Goal: Use online tool/utility: Utilize a website feature to perform a specific function

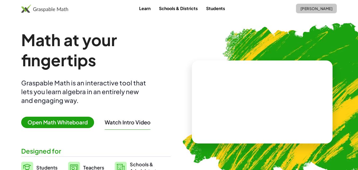
click at [323, 10] on span "[PERSON_NAME]" at bounding box center [316, 8] width 32 height 5
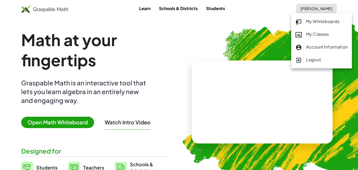
click at [313, 21] on div "My Whiteboards" at bounding box center [321, 21] width 52 height 7
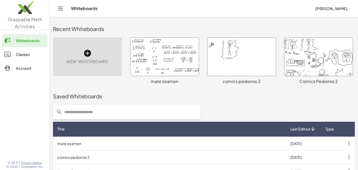
click at [171, 57] on div at bounding box center [164, 57] width 68 height 38
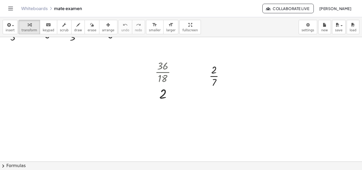
scroll to position [240, 0]
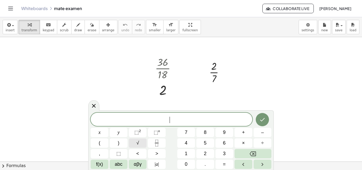
click at [130, 141] on button "√" at bounding box center [138, 142] width 18 height 9
click at [136, 131] on span "⬚" at bounding box center [136, 131] width 5 height 5
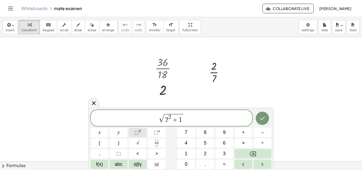
click at [136, 131] on span "⬚" at bounding box center [136, 131] width 5 height 5
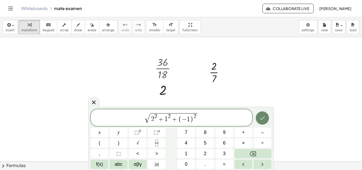
click at [262, 118] on icon "Done" at bounding box center [262, 117] width 5 height 3
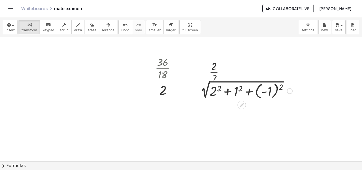
click at [217, 90] on div at bounding box center [245, 90] width 100 height 19
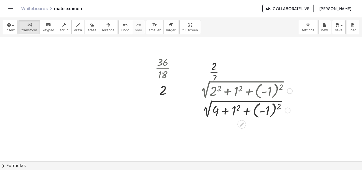
click at [236, 111] on div at bounding box center [245, 109] width 100 height 19
click at [266, 110] on div at bounding box center [245, 109] width 100 height 19
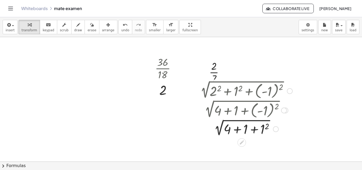
click at [264, 126] on div at bounding box center [245, 128] width 100 height 18
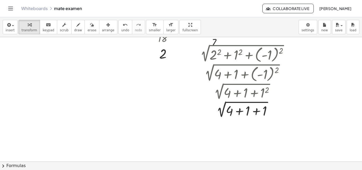
scroll to position [277, 0]
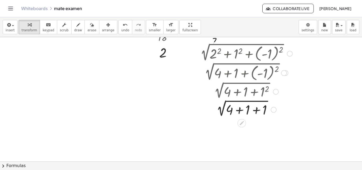
click at [238, 113] on div at bounding box center [245, 109] width 100 height 18
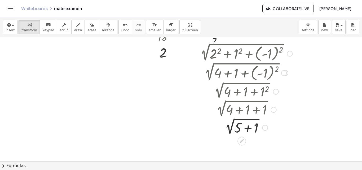
click at [247, 131] on div at bounding box center [245, 127] width 100 height 18
click at [239, 130] on div at bounding box center [245, 127] width 100 height 18
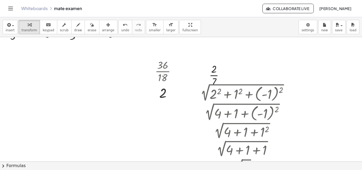
scroll to position [236, 0]
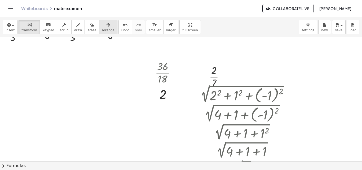
click at [102, 23] on div "button" at bounding box center [108, 24] width 12 height 6
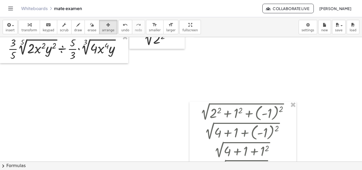
scroll to position [217, 0]
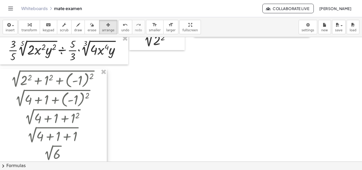
drag, startPoint x: 222, startPoint y: 123, endPoint x: 32, endPoint y: 89, distance: 193.9
click at [32, 89] on div at bounding box center [53, 124] width 107 height 111
click at [19, 30] on button "transform" at bounding box center [29, 27] width 21 height 14
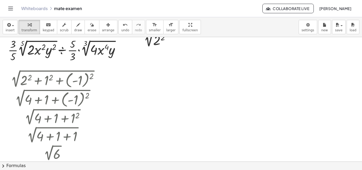
click at [137, 71] on div at bounding box center [188, 68] width 377 height 497
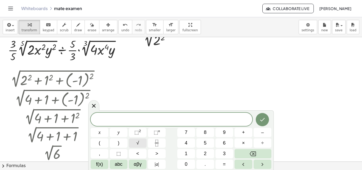
click at [133, 143] on button "√" at bounding box center [138, 142] width 18 height 9
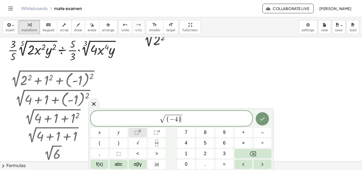
click at [132, 132] on button "⬚ 2" at bounding box center [138, 132] width 18 height 9
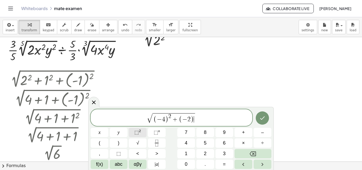
click at [132, 132] on button "⬚ 2" at bounding box center [138, 132] width 18 height 9
click at [267, 118] on button "Done" at bounding box center [261, 117] width 13 height 13
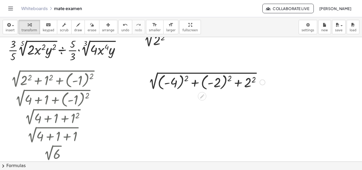
click at [180, 83] on div at bounding box center [205, 81] width 125 height 19
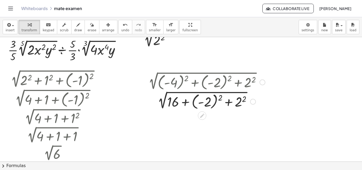
click at [206, 100] on div at bounding box center [205, 100] width 125 height 19
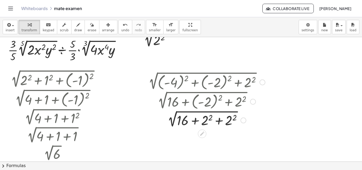
click at [232, 118] on div at bounding box center [205, 120] width 125 height 18
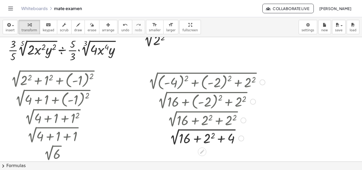
click at [209, 138] on div at bounding box center [205, 138] width 125 height 18
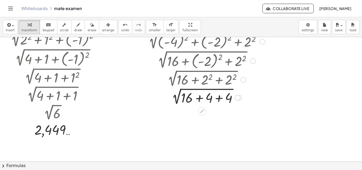
click at [201, 99] on div at bounding box center [205, 97] width 125 height 18
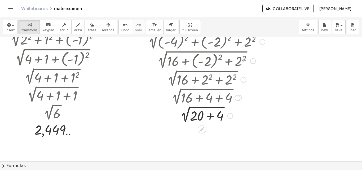
click at [208, 117] on div at bounding box center [205, 115] width 125 height 18
click at [200, 117] on div at bounding box center [205, 115] width 125 height 18
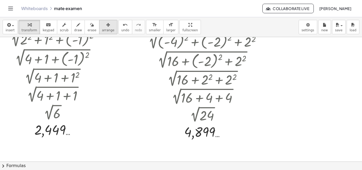
click at [102, 31] on span "arrange" at bounding box center [108, 30] width 12 height 4
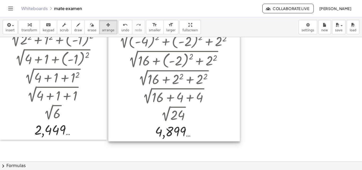
drag, startPoint x: 184, startPoint y: 74, endPoint x: 155, endPoint y: 73, distance: 29.1
click at [155, 73] on div at bounding box center [173, 85] width 131 height 111
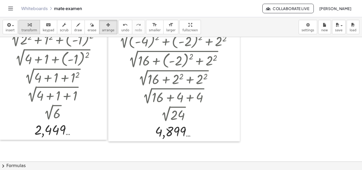
click at [24, 27] on div "button" at bounding box center [29, 24] width 16 height 6
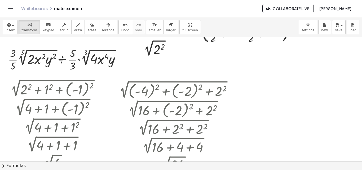
scroll to position [210, 0]
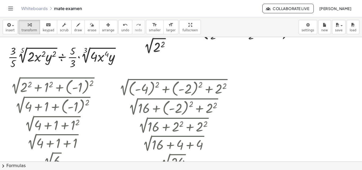
click at [275, 97] on div at bounding box center [188, 75] width 377 height 497
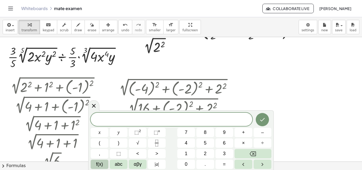
click at [104, 166] on button "f(x)" at bounding box center [100, 163] width 18 height 9
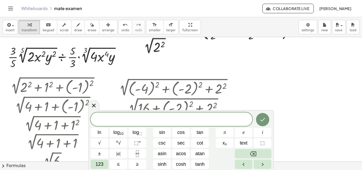
click at [108, 165] on div "ln log 10 log ⬚ sin cos tan π e i √ n √ ⬚ n csc sec cot x n text ⬚ ± | a | asin…" at bounding box center [181, 140] width 181 height 56
click at [102, 165] on span "123" at bounding box center [99, 163] width 8 height 7
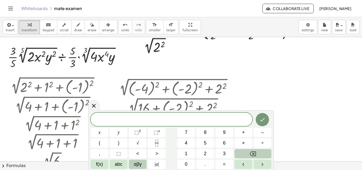
click at [134, 161] on span "αβγ" at bounding box center [138, 163] width 8 height 7
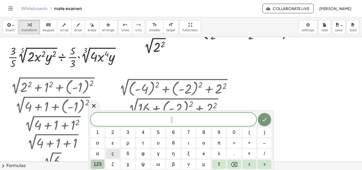
click at [97, 163] on span "123" at bounding box center [97, 163] width 8 height 7
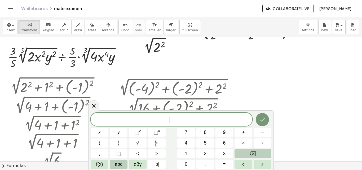
click at [115, 164] on span "abc" at bounding box center [119, 163] width 8 height 7
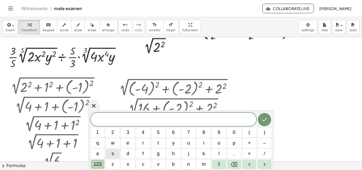
click at [98, 163] on span "123" at bounding box center [97, 163] width 8 height 7
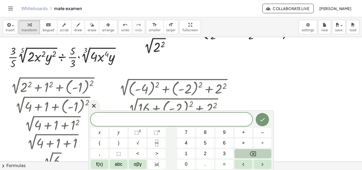
click at [98, 163] on span "f(x)" at bounding box center [99, 163] width 7 height 7
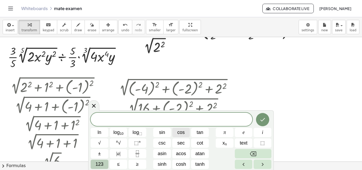
click at [185, 132] on button "cos" at bounding box center [181, 132] width 18 height 9
click at [255, 164] on button "Right arrow" at bounding box center [262, 163] width 18 height 9
click at [237, 161] on button "Left arrow" at bounding box center [244, 163] width 18 height 9
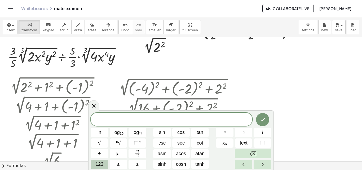
click at [250, 80] on div at bounding box center [188, 75] width 377 height 497
